Goal: Information Seeking & Learning: Learn about a topic

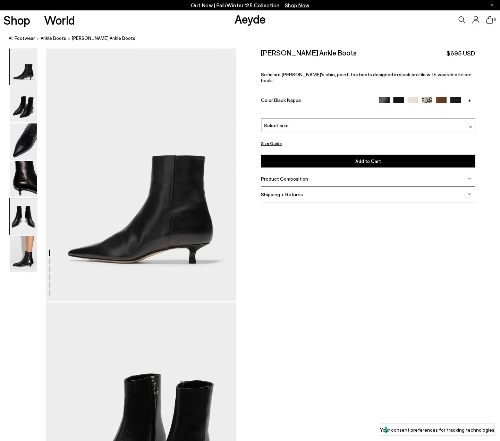
click at [15, 208] on img at bounding box center [23, 216] width 27 height 36
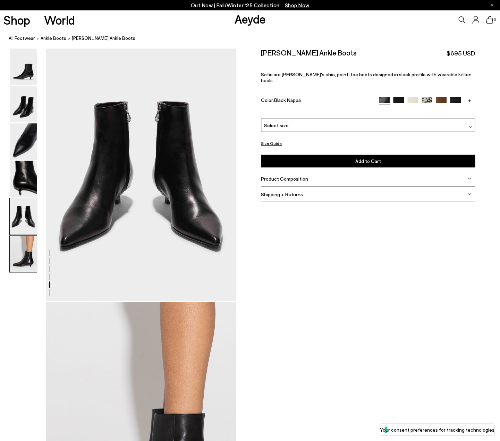
click at [28, 264] on img at bounding box center [23, 254] width 27 height 36
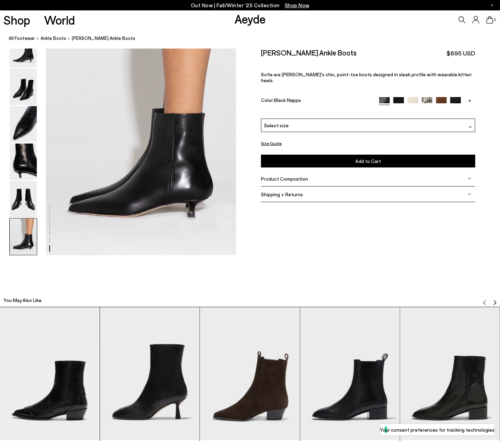
scroll to position [1319, 0]
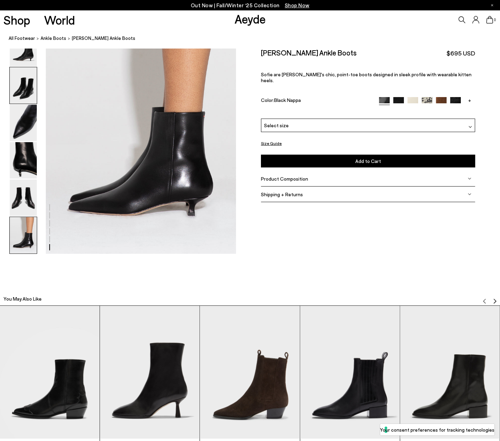
click at [20, 82] on img at bounding box center [23, 85] width 27 height 36
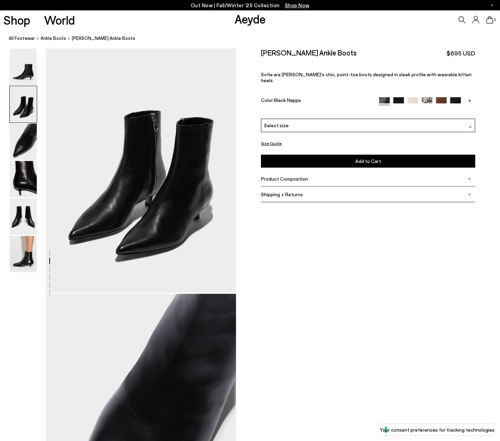
scroll to position [255, 0]
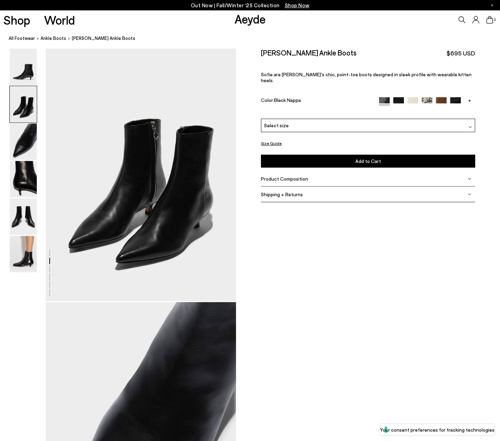
click at [292, 175] on span "Product Composition" at bounding box center [284, 178] width 47 height 6
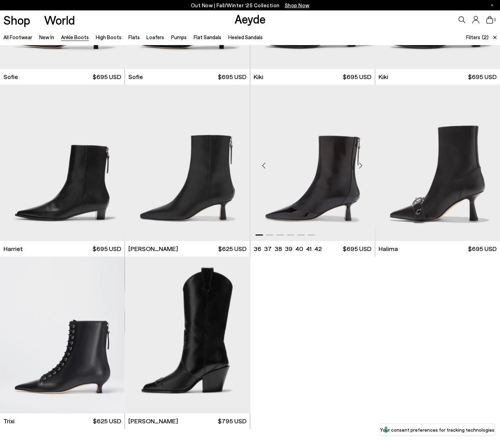
scroll to position [347, 0]
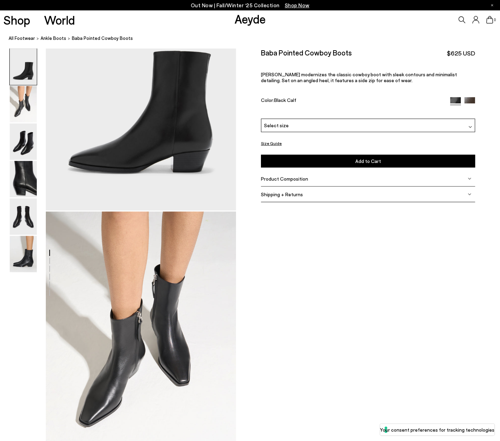
scroll to position [104, 0]
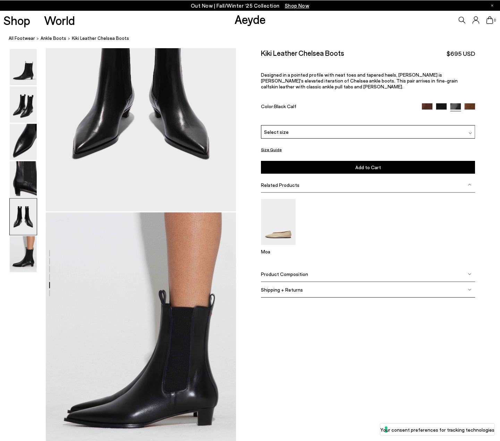
scroll to position [1107, 0]
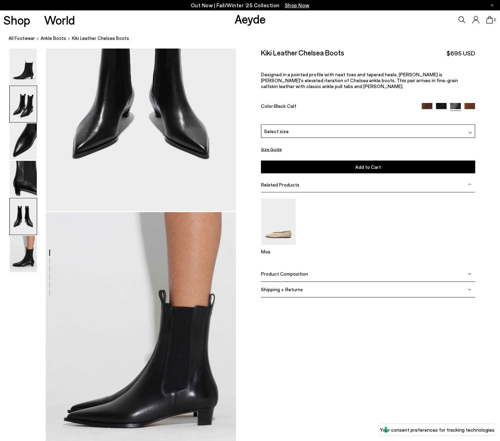
click at [23, 112] on img at bounding box center [23, 104] width 27 height 36
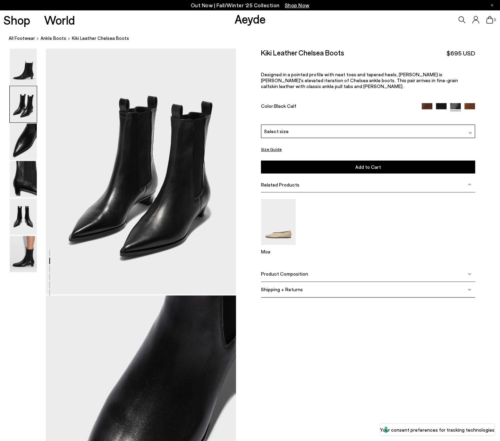
scroll to position [255, 0]
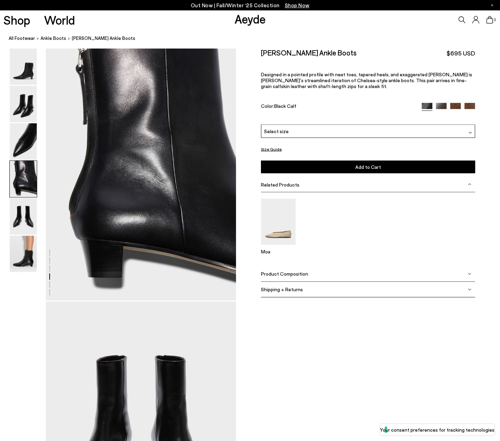
scroll to position [763, 0]
click at [359, 392] on div at bounding box center [250, 48] width 500 height 1524
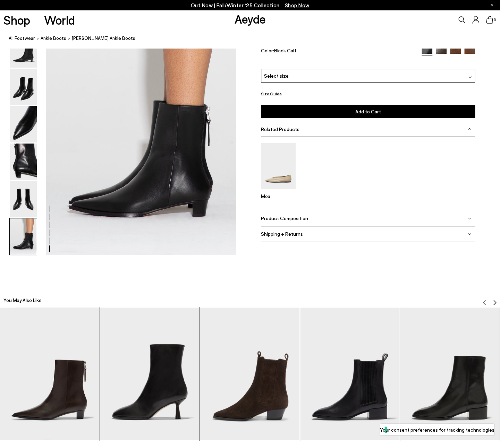
scroll to position [1283, 0]
